Goal: Use online tool/utility: Utilize a website feature to perform a specific function

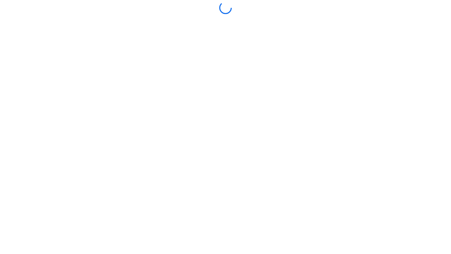
click at [229, 179] on div at bounding box center [226, 127] width 448 height 251
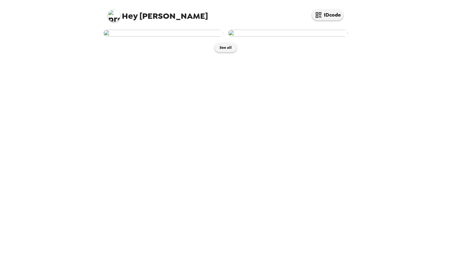
click at [160, 37] on img at bounding box center [163, 33] width 120 height 7
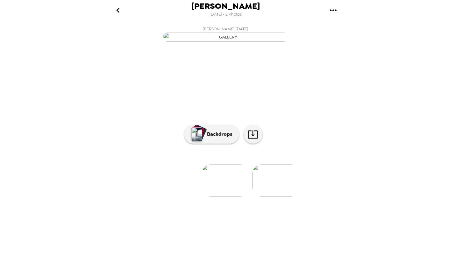
scroll to position [12, 0]
click at [221, 138] on p "Backdrops" at bounding box center [218, 135] width 29 height 8
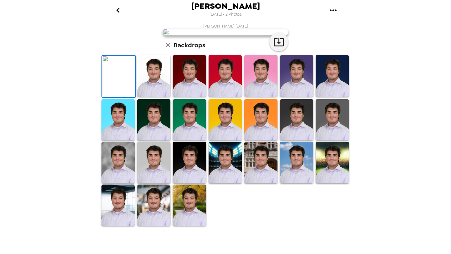
scroll to position [68, 0]
click at [327, 97] on img at bounding box center [332, 76] width 33 height 42
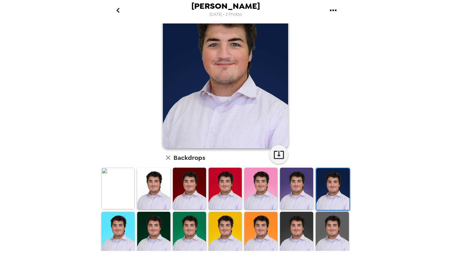
scroll to position [126, 0]
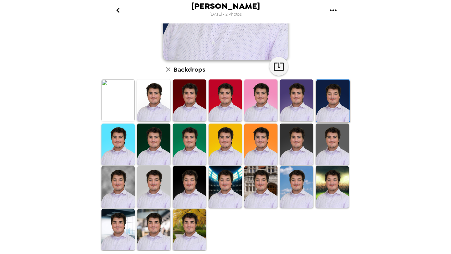
click at [160, 221] on img at bounding box center [153, 230] width 33 height 42
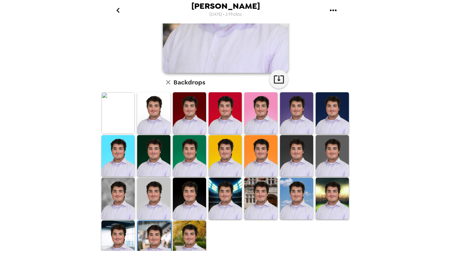
scroll to position [117, 0]
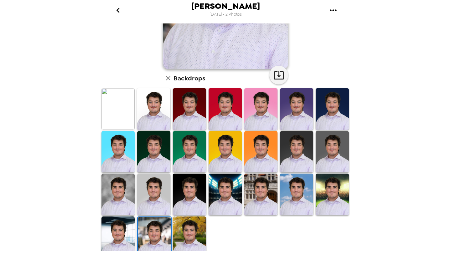
click at [123, 199] on img at bounding box center [118, 195] width 33 height 42
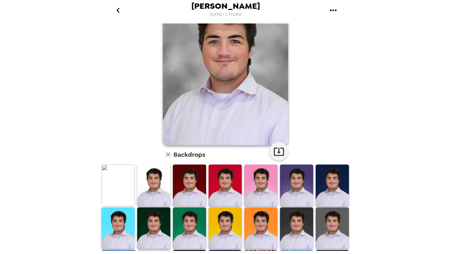
scroll to position [126, 0]
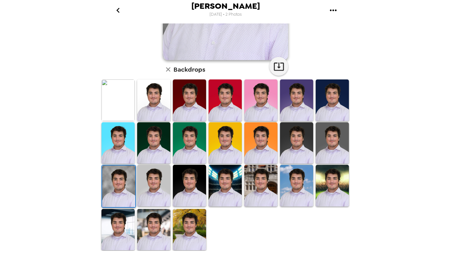
click at [134, 225] on img at bounding box center [118, 230] width 33 height 42
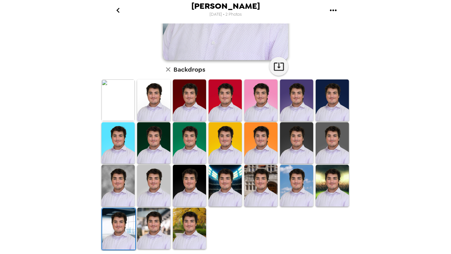
click at [148, 225] on img at bounding box center [153, 229] width 33 height 42
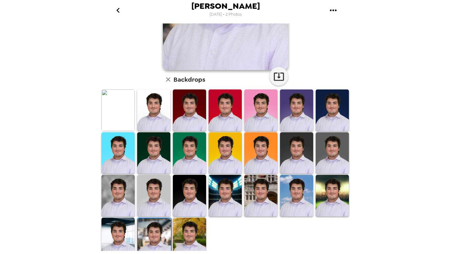
scroll to position [124, 0]
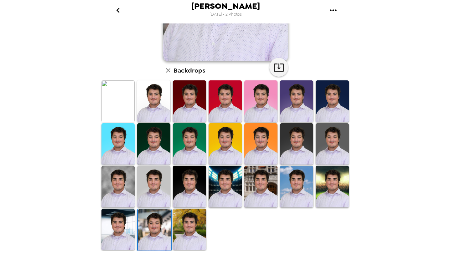
click at [158, 176] on img at bounding box center [153, 187] width 33 height 42
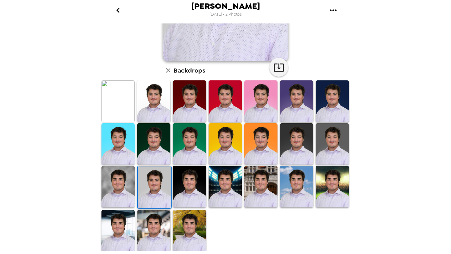
click at [112, 186] on img at bounding box center [118, 187] width 33 height 42
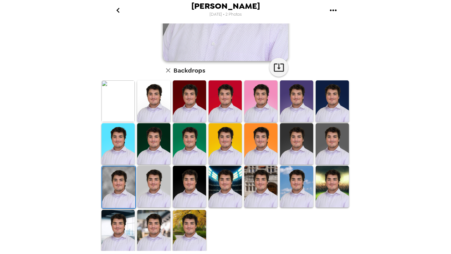
scroll to position [0, 0]
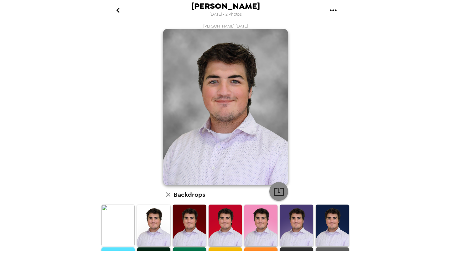
click at [277, 191] on icon "button" at bounding box center [279, 191] width 11 height 11
